Goal: Task Accomplishment & Management: Use online tool/utility

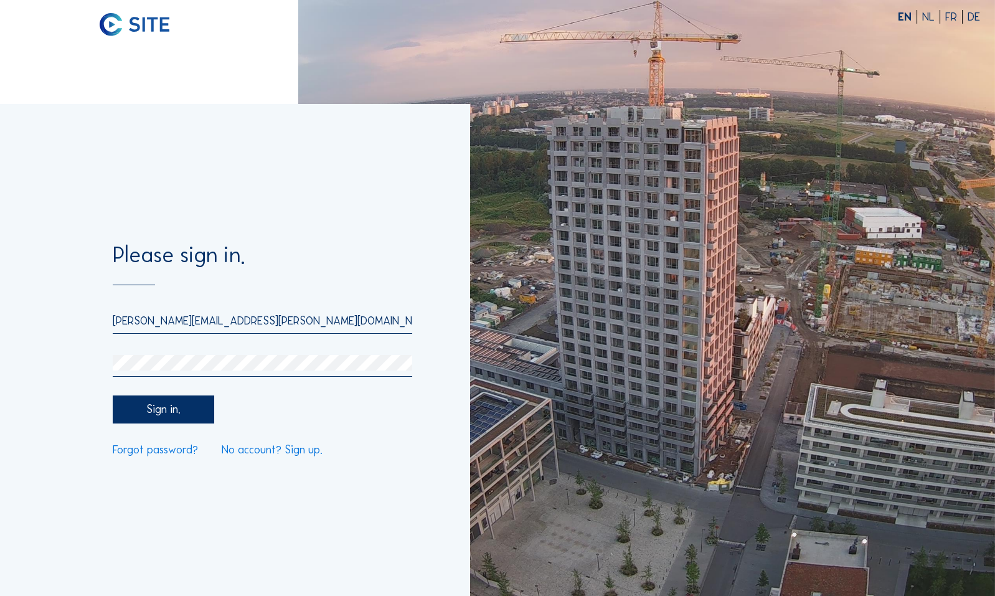
type input "[PERSON_NAME][EMAIL_ADDRESS][PERSON_NAME][DOMAIN_NAME]"
click at [164, 410] on div "Sign in." at bounding box center [164, 410] width 102 height 28
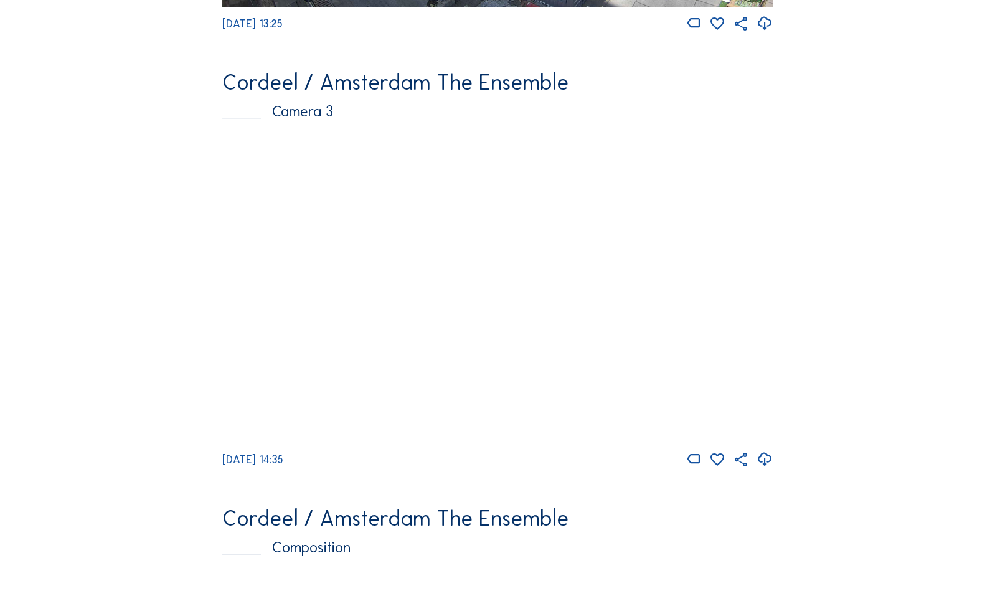
scroll to position [923, 0]
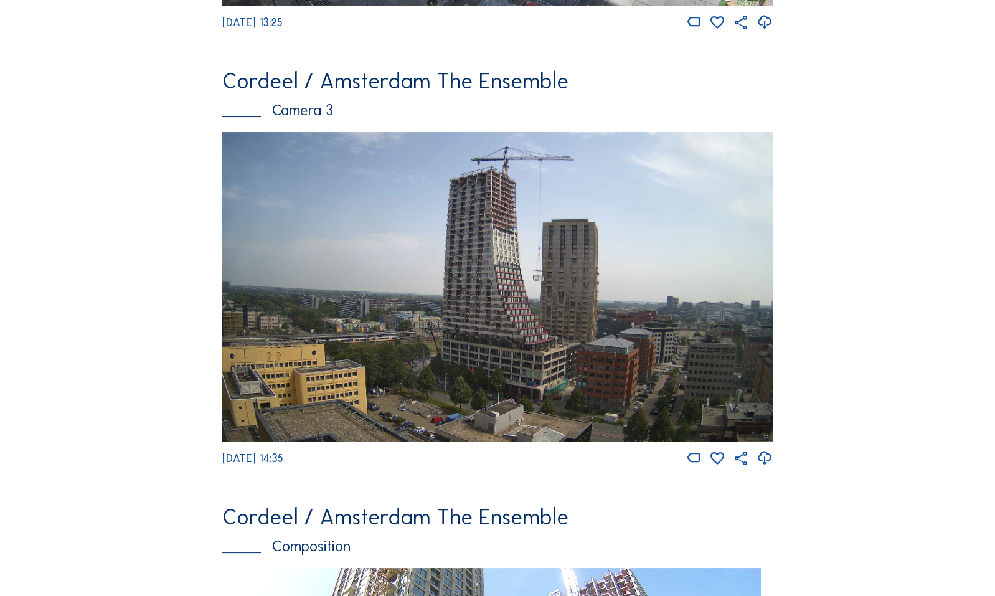
click at [518, 206] on img at bounding box center [497, 287] width 551 height 310
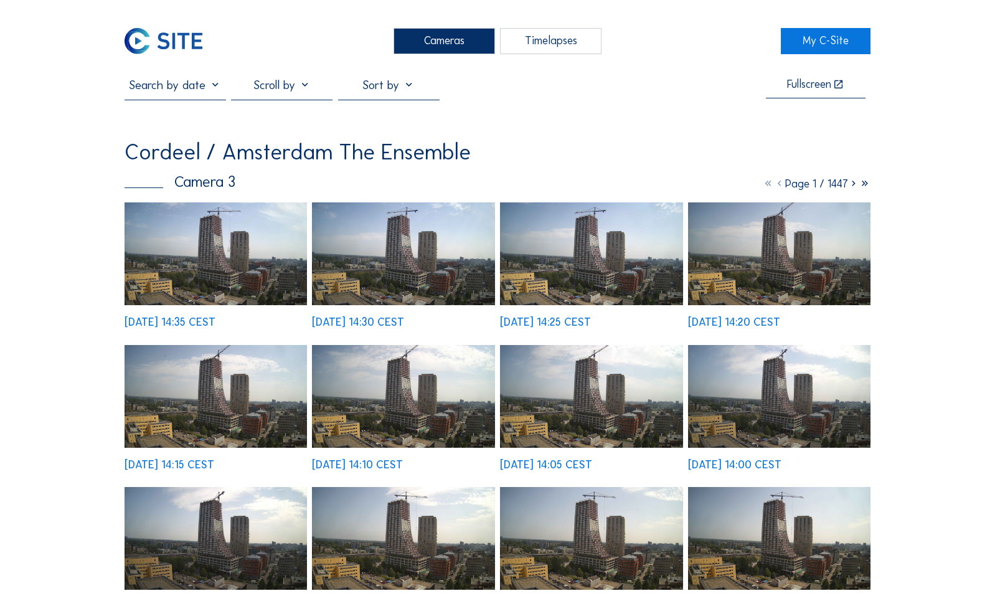
click at [255, 265] on img at bounding box center [216, 253] width 183 height 103
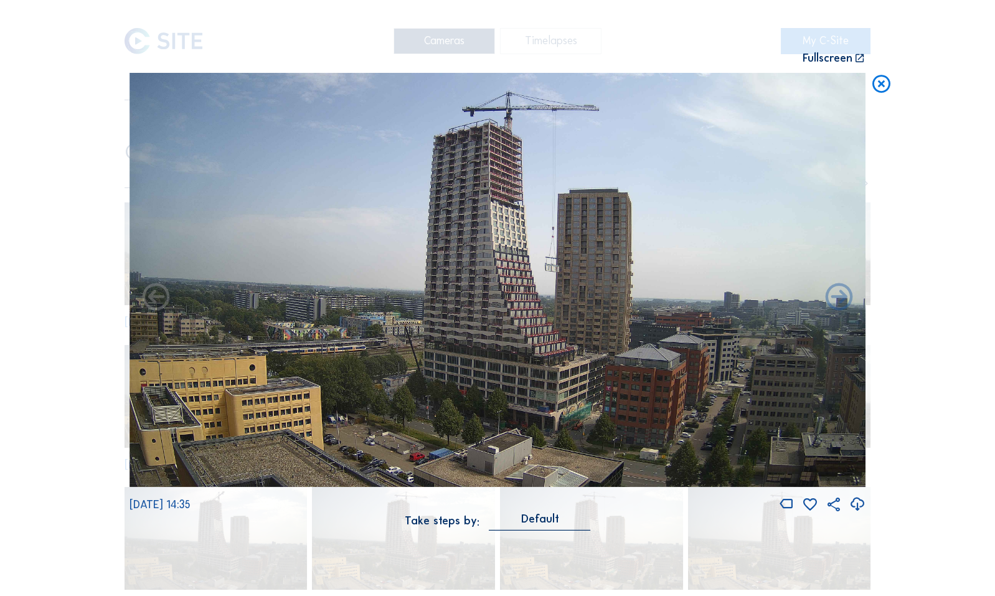
click at [465, 138] on img at bounding box center [498, 280] width 736 height 414
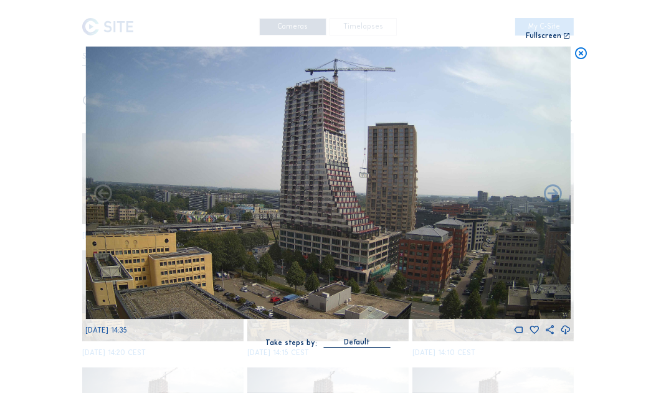
click at [581, 52] on icon at bounding box center [581, 53] width 14 height 15
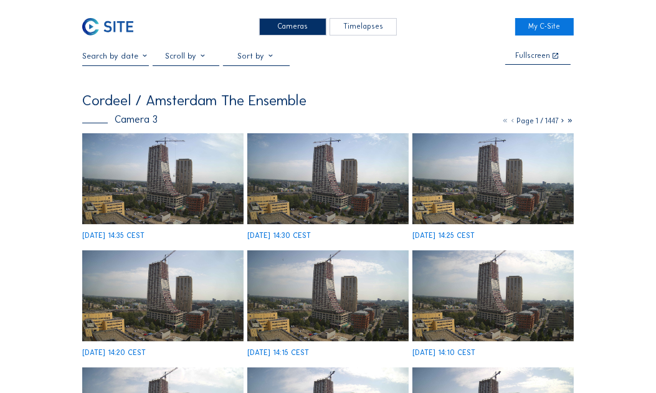
click at [382, 31] on div "Timelapses" at bounding box center [363, 26] width 67 height 17
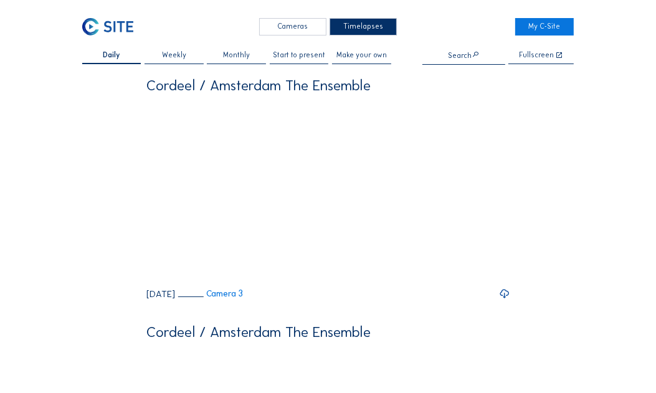
click at [368, 59] on span "Make your own" at bounding box center [361, 55] width 50 height 7
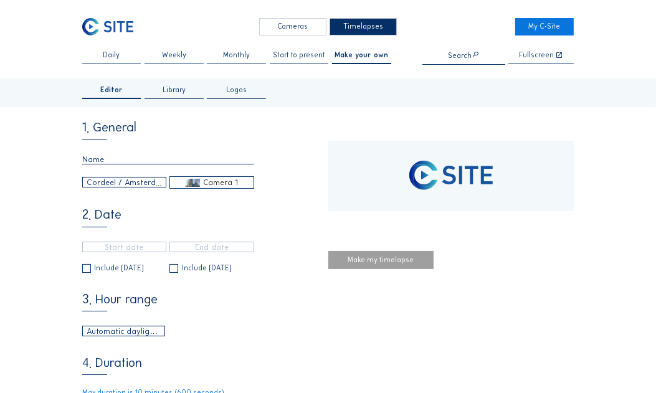
type input "16/01/2023 19:00"
type input "11/04/2025 13:25"
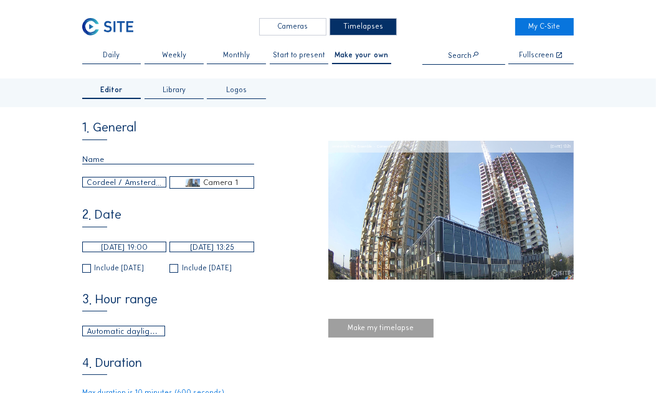
click at [222, 184] on div "Camera 1" at bounding box center [220, 182] width 35 height 11
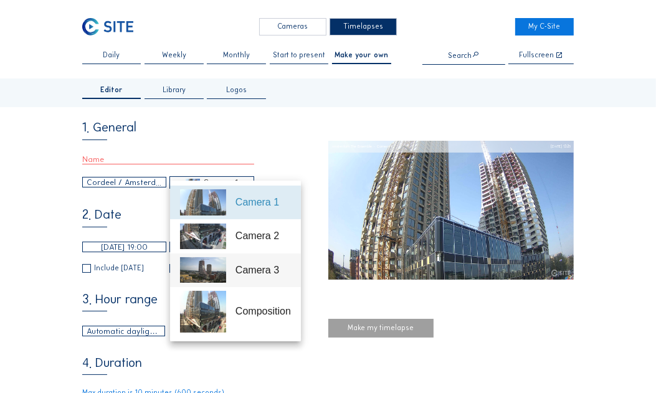
click at [245, 269] on div "Camera 3" at bounding box center [262, 270] width 55 height 15
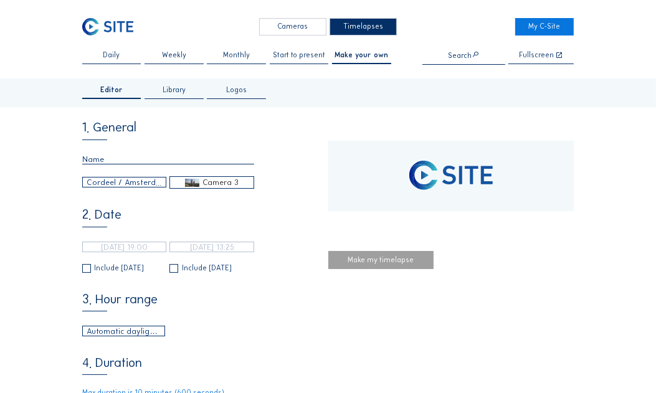
type input "29/01/2025 12:40"
type input "13/08/2025 14:35"
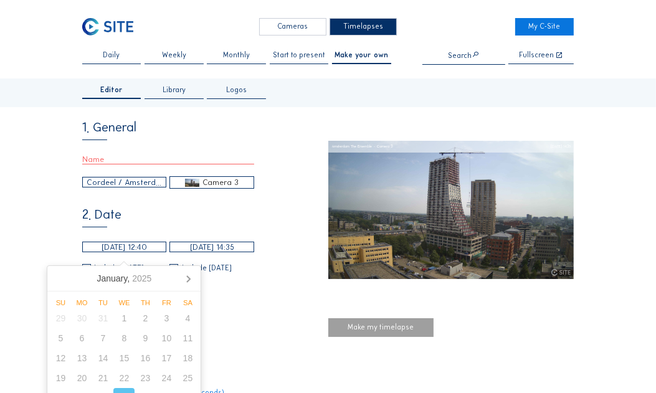
click at [150, 252] on input "29/01/2025 12:40" at bounding box center [124, 247] width 85 height 11
click at [189, 280] on icon at bounding box center [188, 279] width 3 height 6
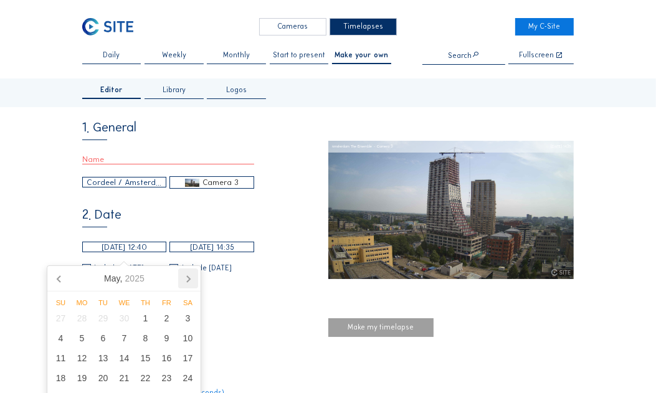
click at [189, 280] on icon at bounding box center [188, 279] width 3 height 6
click at [63, 280] on icon at bounding box center [60, 278] width 20 height 20
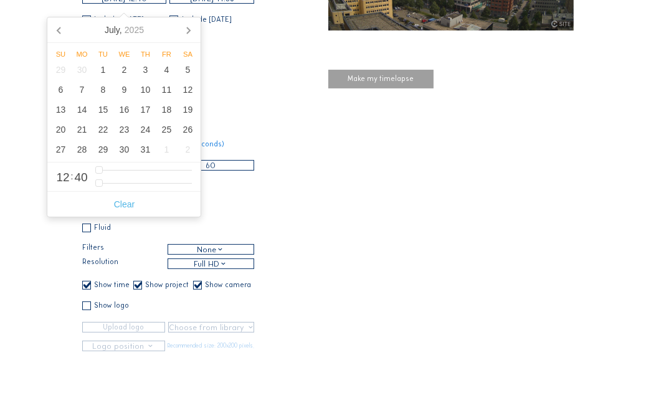
scroll to position [210, 0]
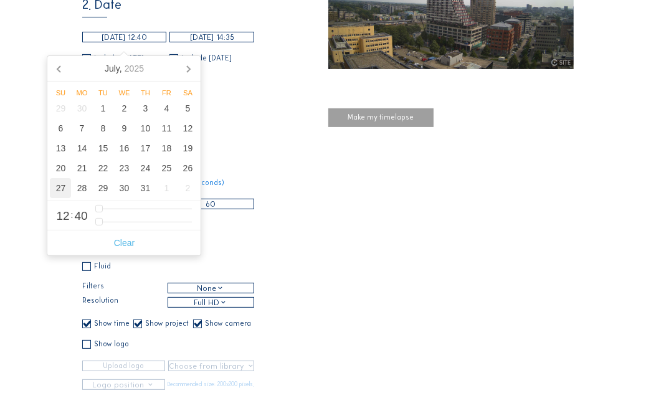
click at [54, 196] on div "27" at bounding box center [60, 188] width 21 height 20
type input "27/07/2025 11:40"
type input "11"
type input "27/07/2025 10:40"
type input "10"
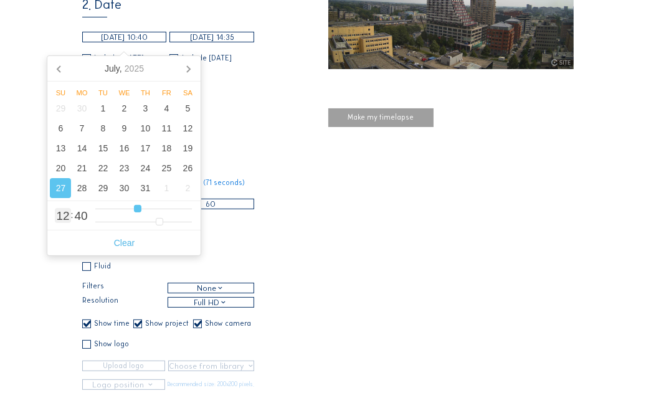
type input "27/07/2025 09:40"
type input "9"
type input "27/07/2025 08:40"
type input "8"
type input "27/07/2025 07:40"
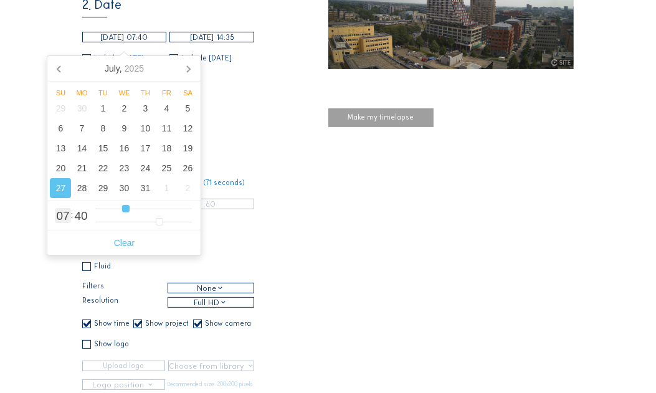
drag, startPoint x: 145, startPoint y: 209, endPoint x: 125, endPoint y: 210, distance: 20.0
type input "7"
click at [125, 210] on input "range" at bounding box center [143, 209] width 97 height 11
type input "27/07/2025 06:40"
drag, startPoint x: 126, startPoint y: 210, endPoint x: 120, endPoint y: 211, distance: 6.4
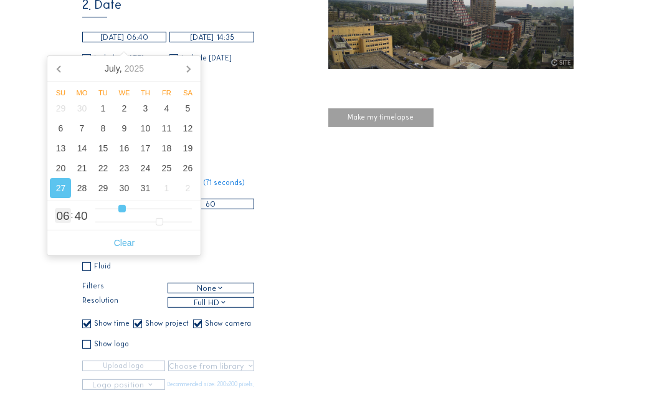
type input "6"
click at [120, 211] on input "range" at bounding box center [143, 209] width 97 height 11
click at [274, 154] on div "4. Duration Max duration is 1 minute 11 seconds (71 seconds) Duration in second…" at bounding box center [205, 177] width 246 height 63
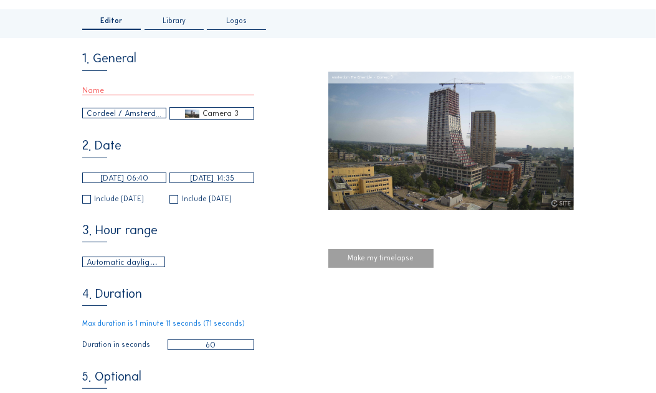
scroll to position [65, 0]
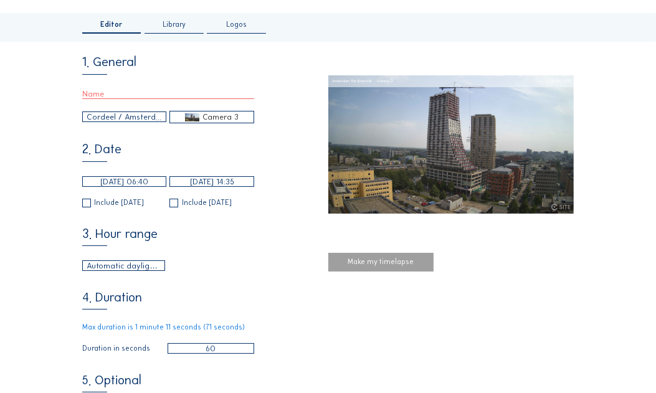
click at [385, 266] on div "Make my timelapse" at bounding box center [380, 262] width 105 height 19
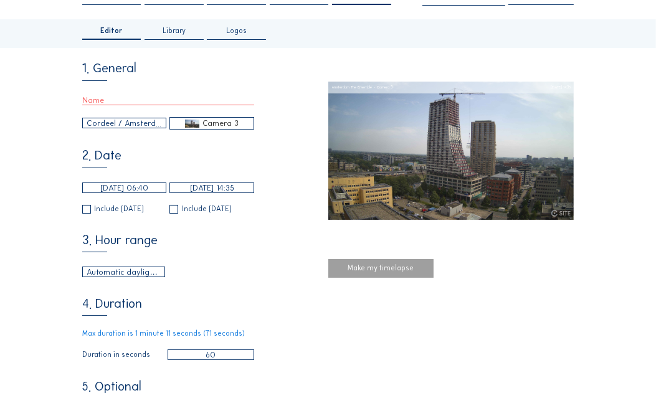
scroll to position [14, 0]
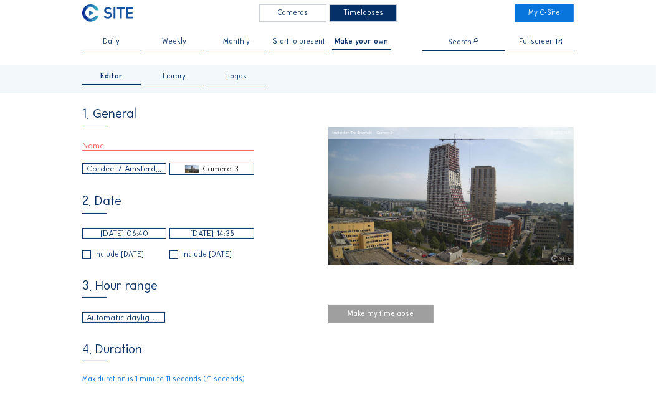
click at [374, 313] on div "Make my timelapse" at bounding box center [380, 314] width 105 height 19
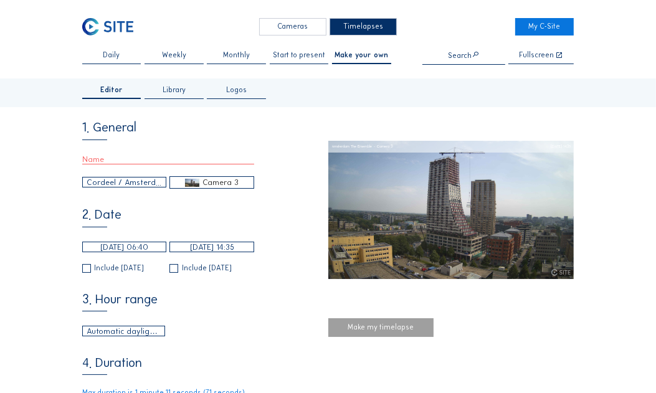
scroll to position [0, 0]
click at [149, 163] on input "text" at bounding box center [168, 159] width 172 height 10
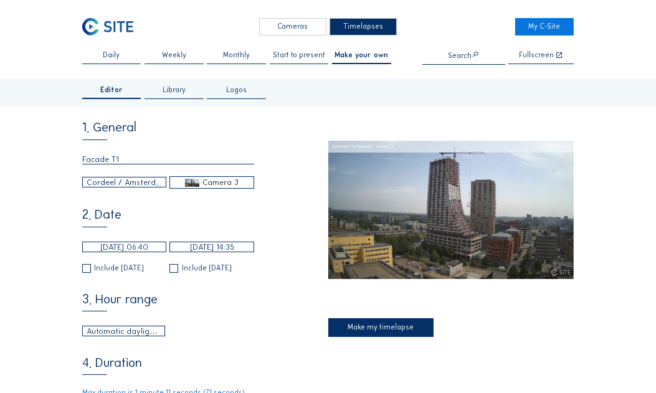
type input "Facade T1"
click at [382, 330] on div "Make my timelapse" at bounding box center [380, 327] width 105 height 19
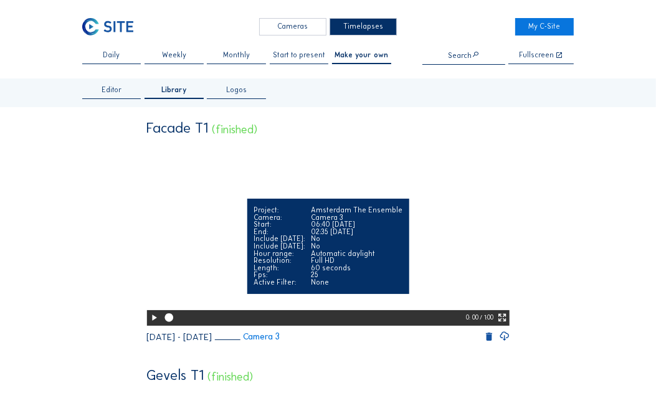
click at [154, 324] on icon at bounding box center [154, 318] width 10 height 12
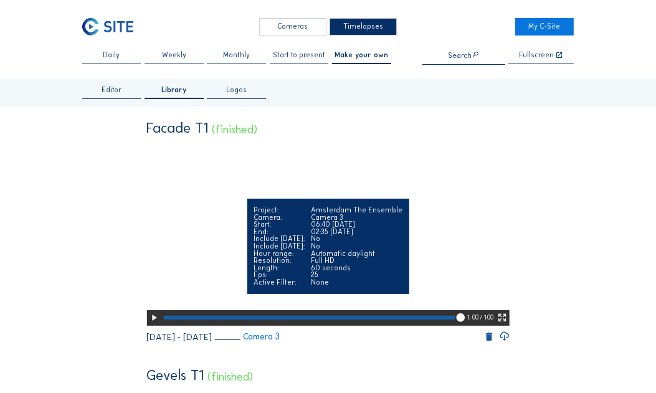
drag, startPoint x: 458, startPoint y: 339, endPoint x: 390, endPoint y: 341, distance: 67.9
click at [390, 326] on div at bounding box center [314, 318] width 306 height 16
click at [155, 324] on icon at bounding box center [154, 318] width 10 height 12
